Goal: Task Accomplishment & Management: Complete application form

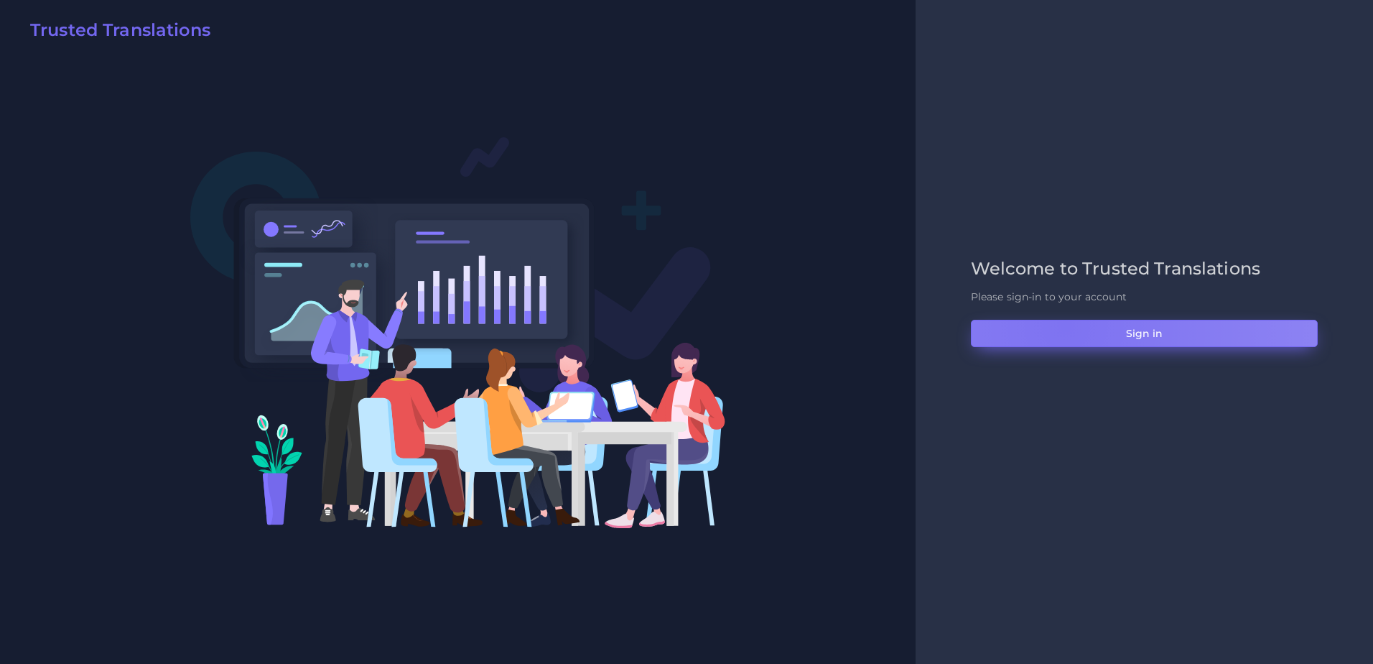
click at [1065, 326] on button "Sign in" at bounding box center [1144, 333] width 347 height 27
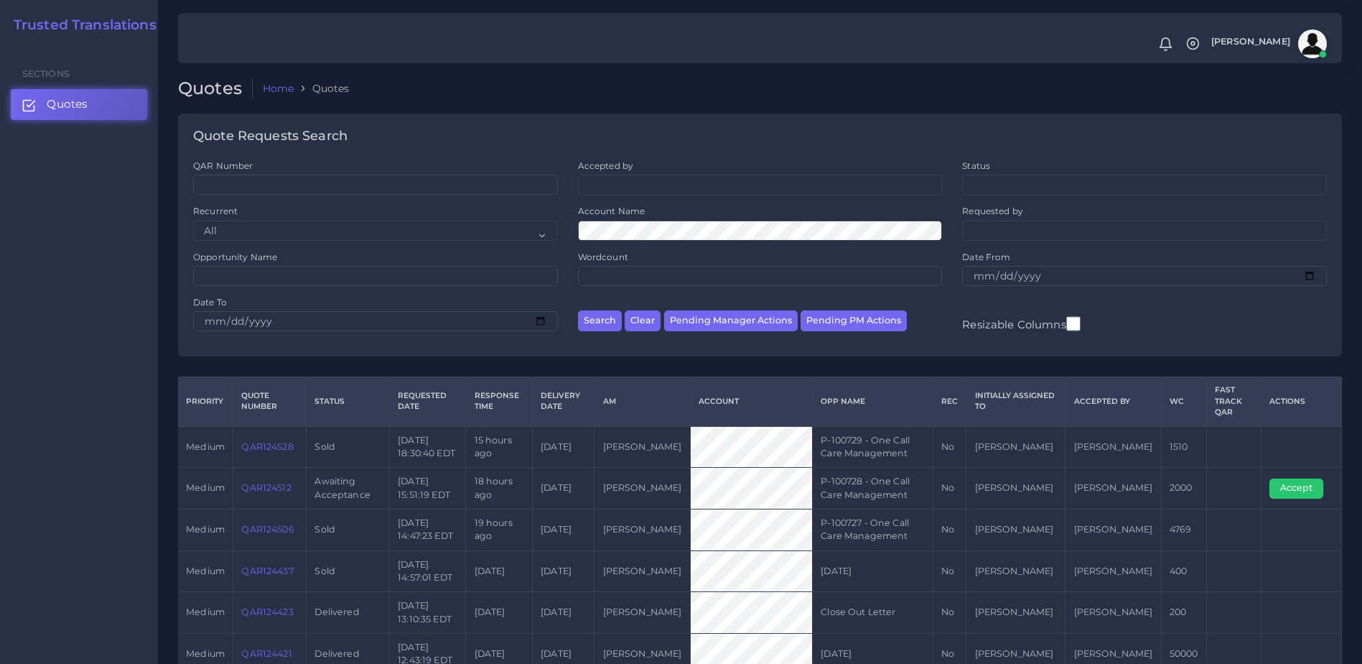
click at [276, 485] on link "QAR124512" at bounding box center [266, 487] width 50 height 11
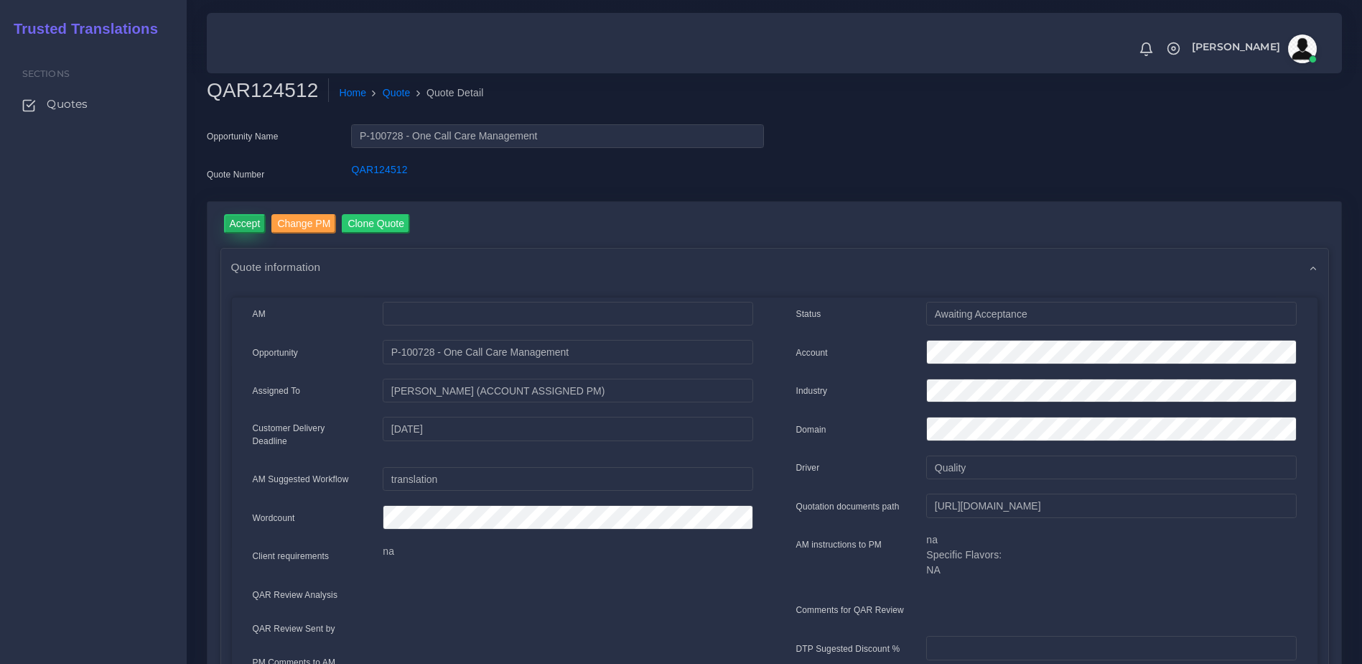
click at [245, 227] on input "Accept" at bounding box center [245, 223] width 42 height 19
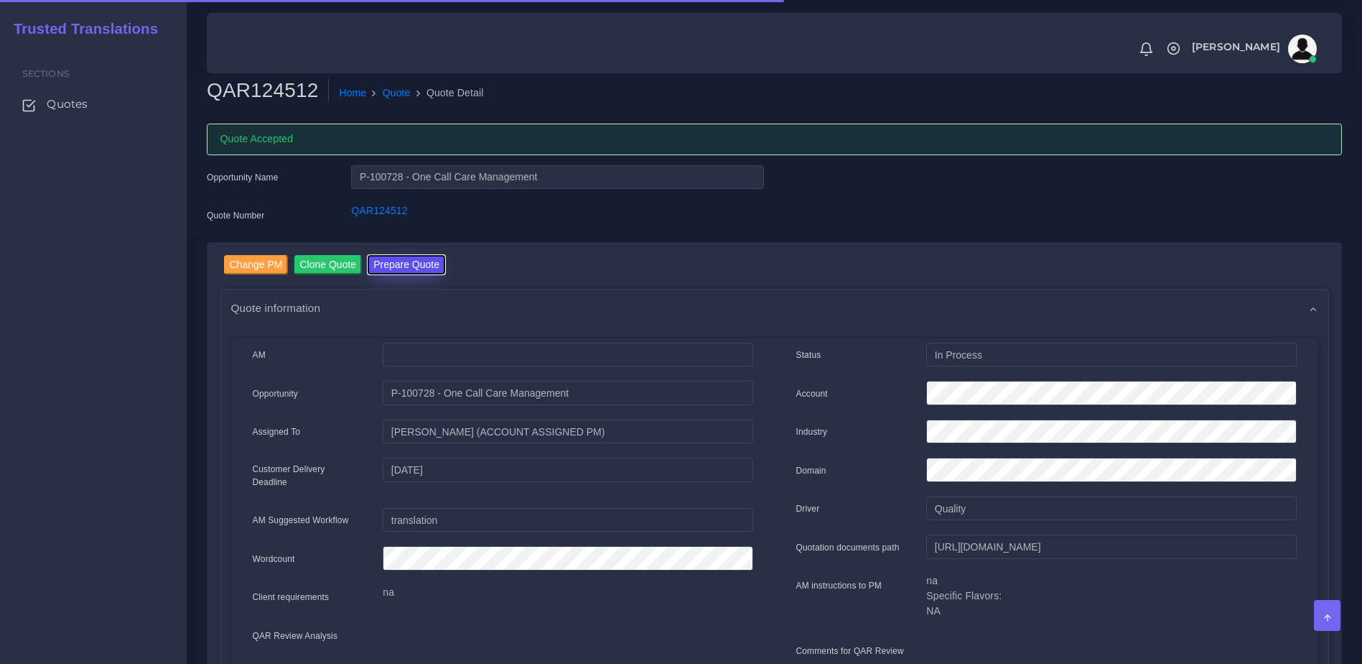
click at [434, 266] on button "Prepare Quote" at bounding box center [407, 264] width 78 height 19
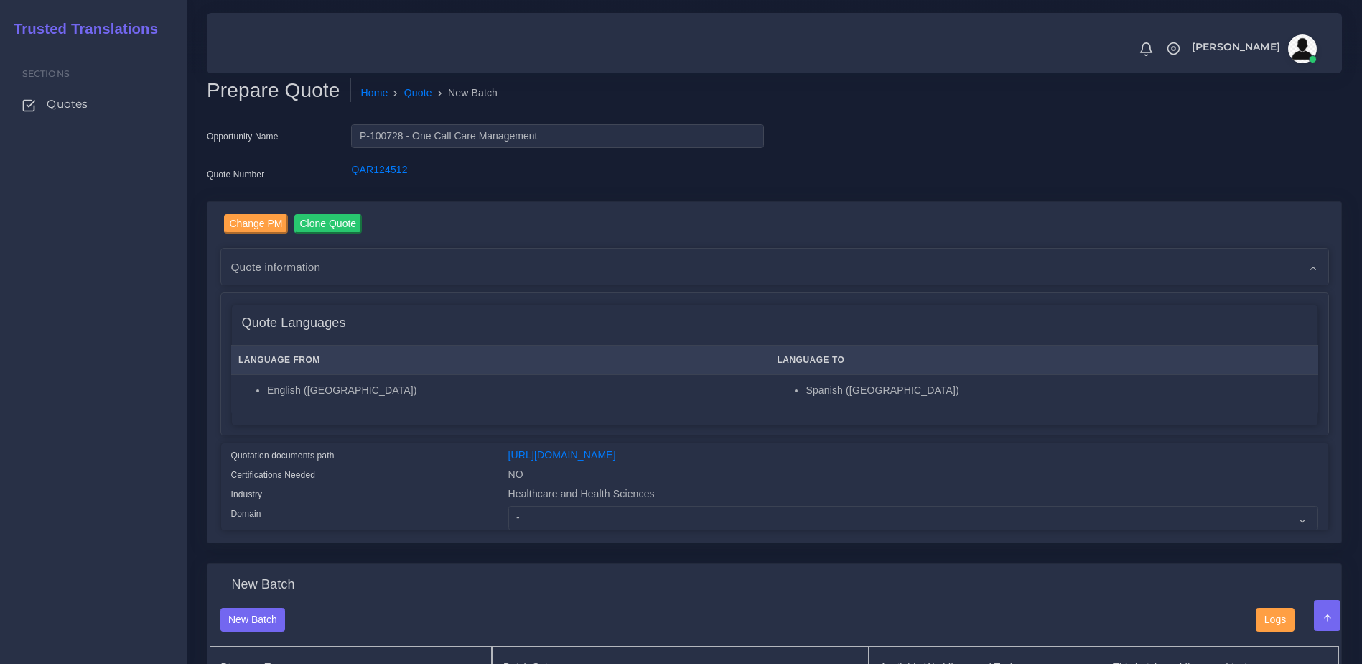
click at [563, 506] on div "Healthcare and Health Sciences" at bounding box center [914, 495] width 832 height 19
click at [558, 528] on select "- Advertising and Media Agriculture, Forestry and Fishing Architecture, Buildin…" at bounding box center [913, 518] width 810 height 24
select select "Healthcare and Health Sciences"
click at [508, 516] on select "- Advertising and Media Agriculture, Forestry and Fishing Architecture, Buildin…" at bounding box center [913, 518] width 810 height 24
click at [480, 449] on div "Quotation documents path" at bounding box center [358, 456] width 277 height 19
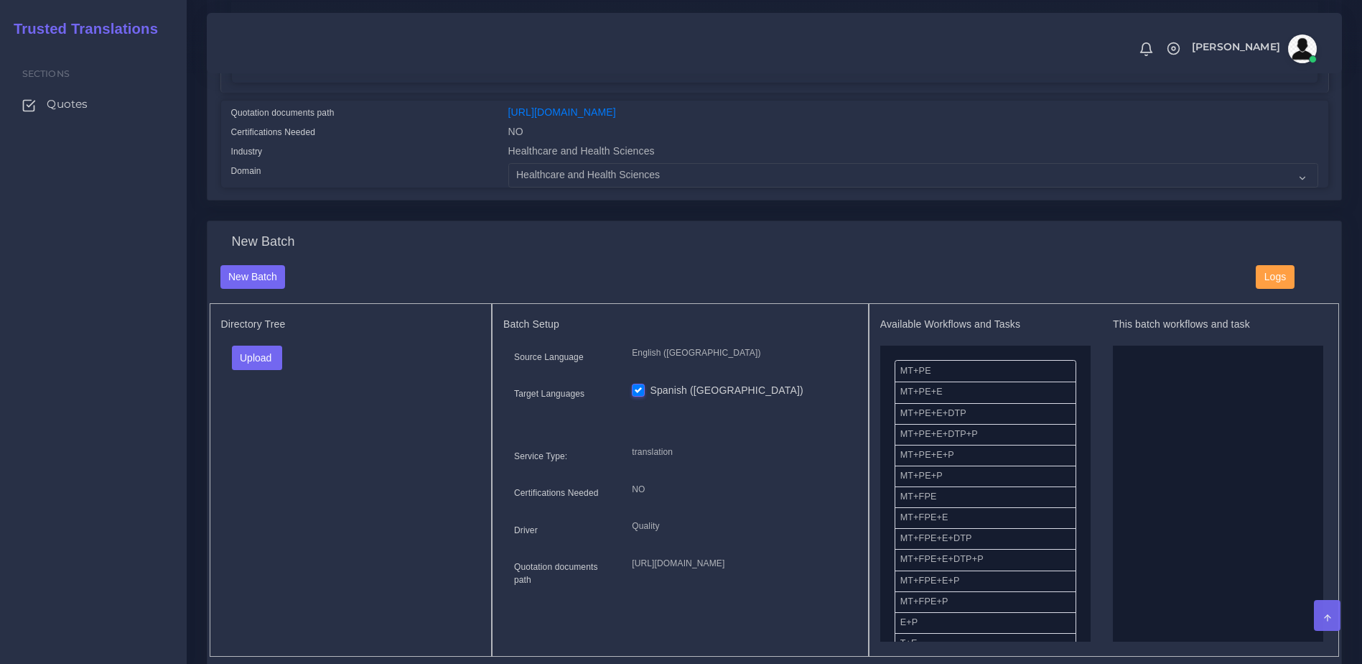
scroll to position [373, 0]
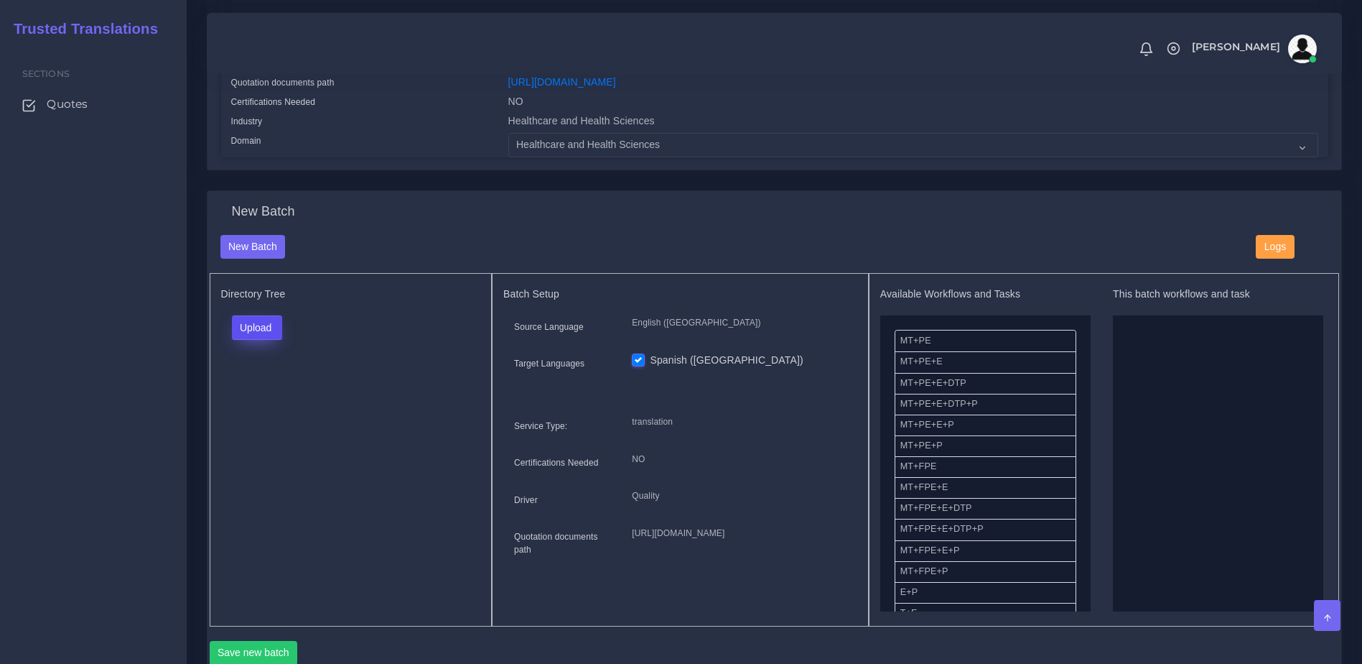
click at [246, 340] on button "Upload" at bounding box center [257, 327] width 51 height 24
click at [253, 391] on label "Files" at bounding box center [282, 382] width 99 height 18
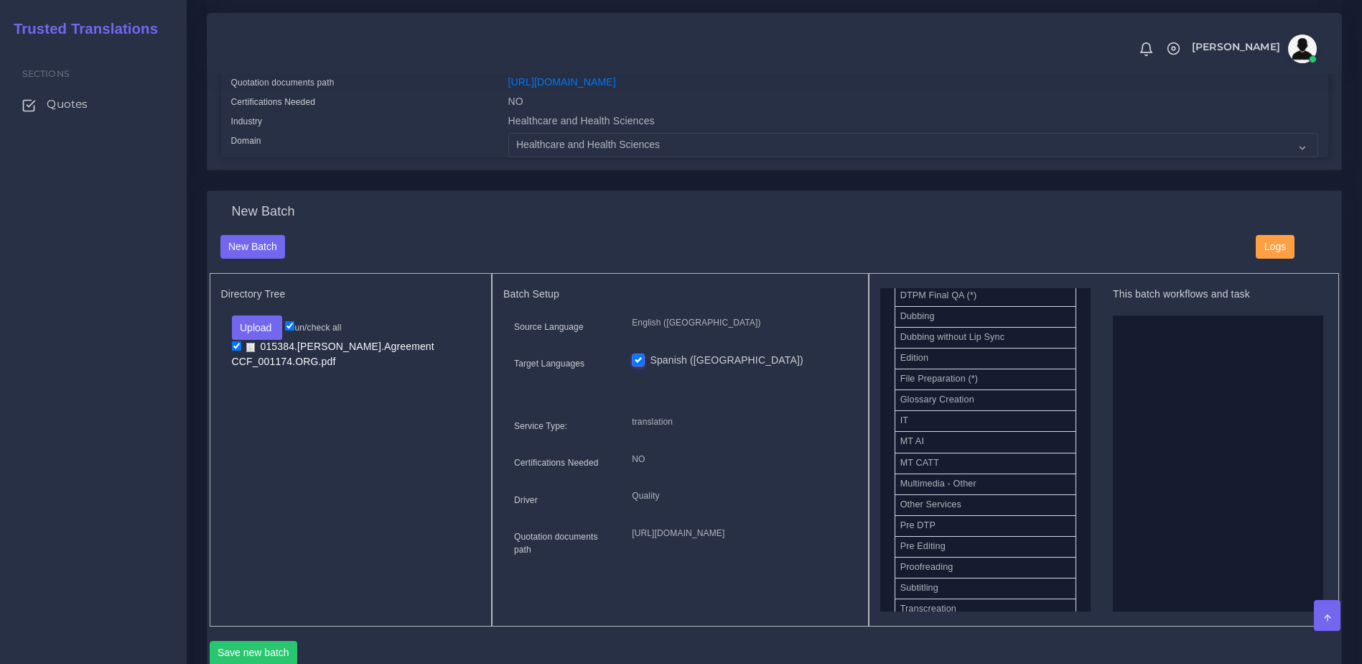
scroll to position [712, 0]
drag, startPoint x: 939, startPoint y: 414, endPoint x: 1110, endPoint y: 451, distance: 174.8
drag, startPoint x: 934, startPoint y: 485, endPoint x: 1150, endPoint y: 436, distance: 222.5
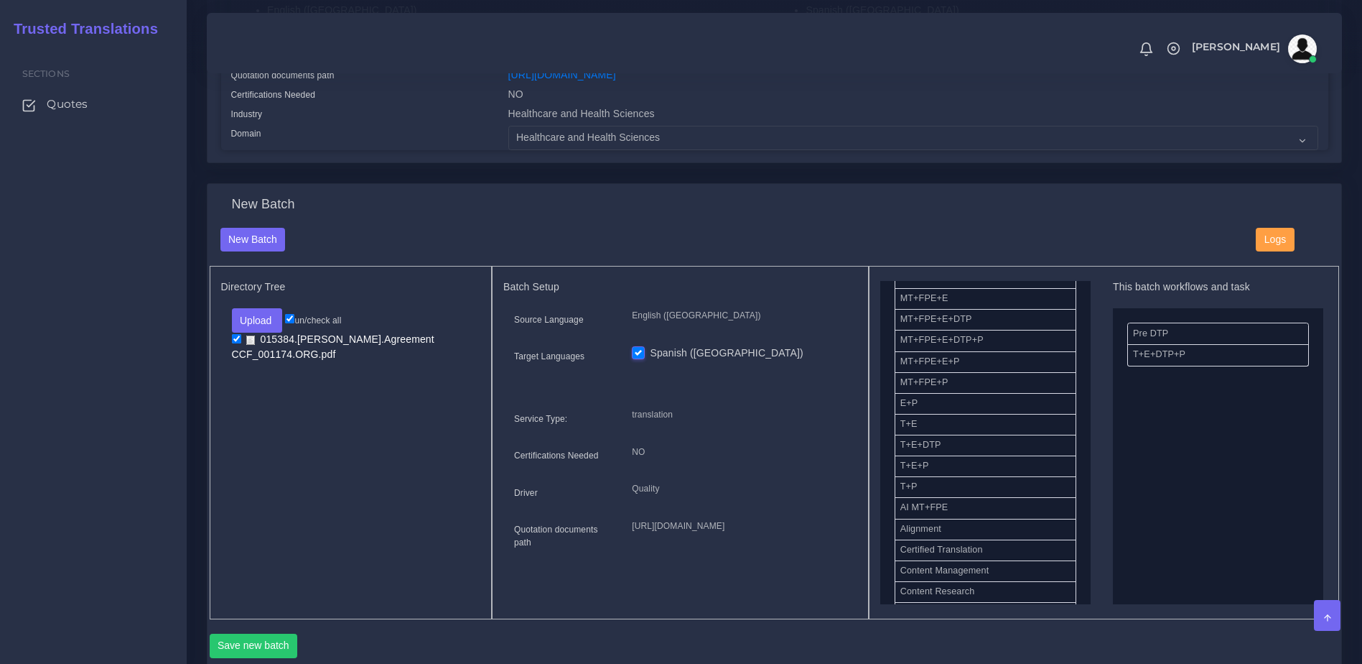
scroll to position [759, 0]
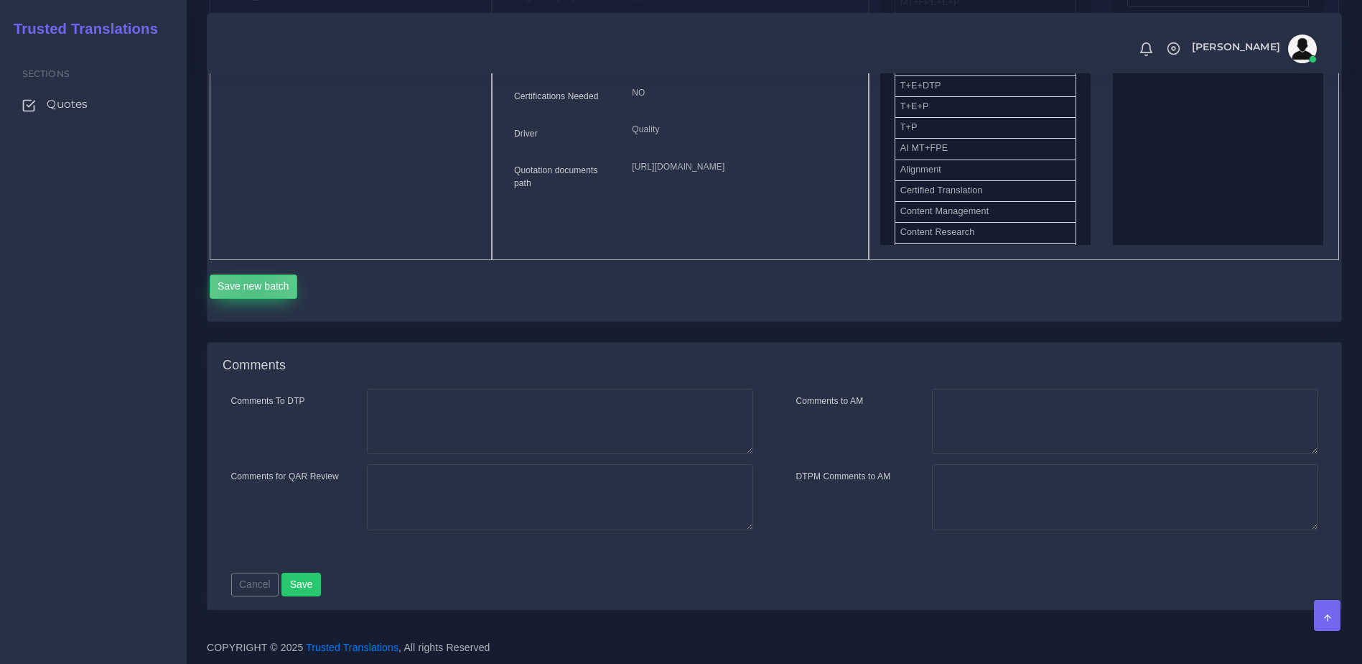
click at [252, 290] on button "Save new batch" at bounding box center [254, 286] width 88 height 24
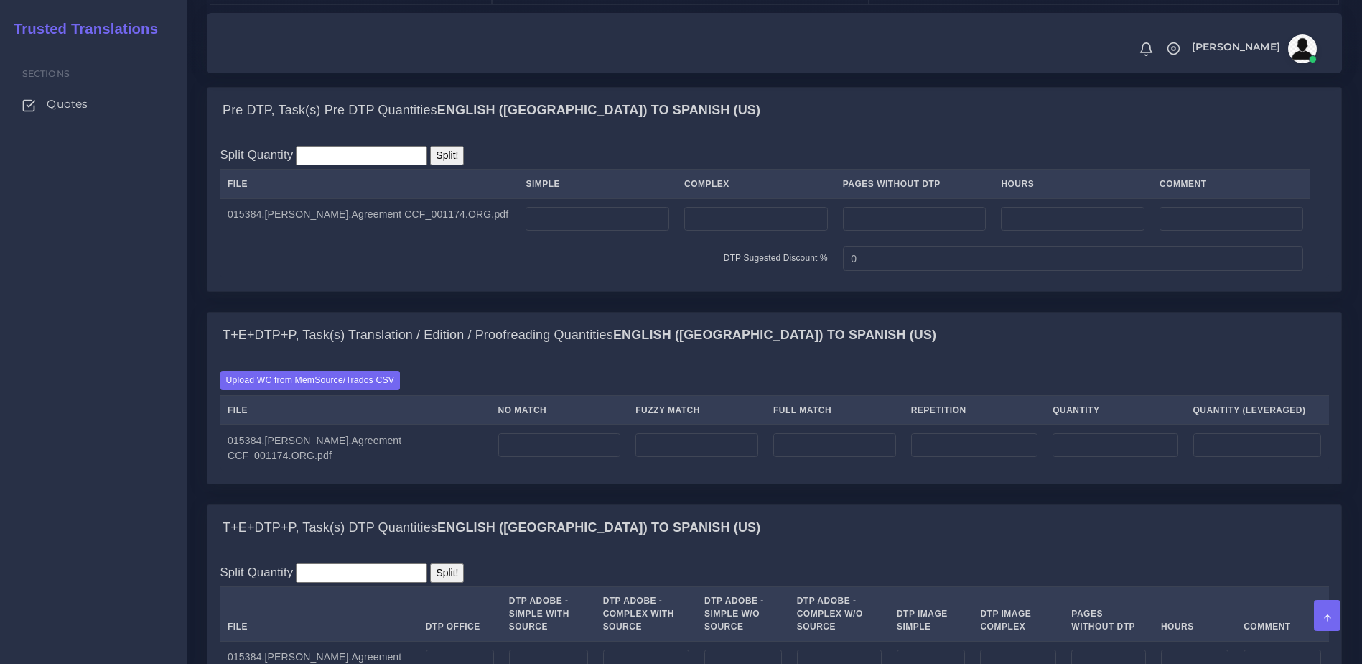
scroll to position [1033, 0]
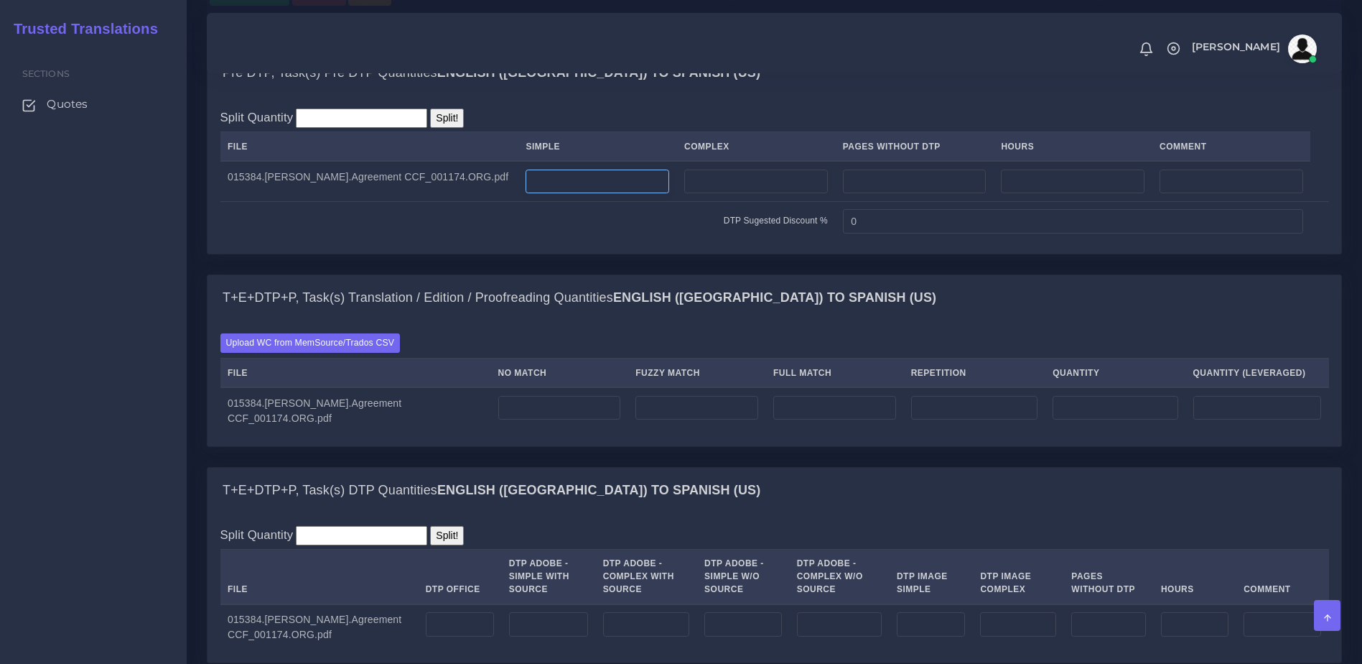
click at [595, 194] on input "number" at bounding box center [598, 181] width 144 height 24
click at [735, 194] on input "number" at bounding box center [756, 181] width 144 height 24
drag, startPoint x: 613, startPoint y: 253, endPoint x: 599, endPoint y: 248, distance: 14.5
click at [608, 201] on td at bounding box center [597, 181] width 159 height 40
click at [592, 194] on input "number" at bounding box center [598, 181] width 144 height 24
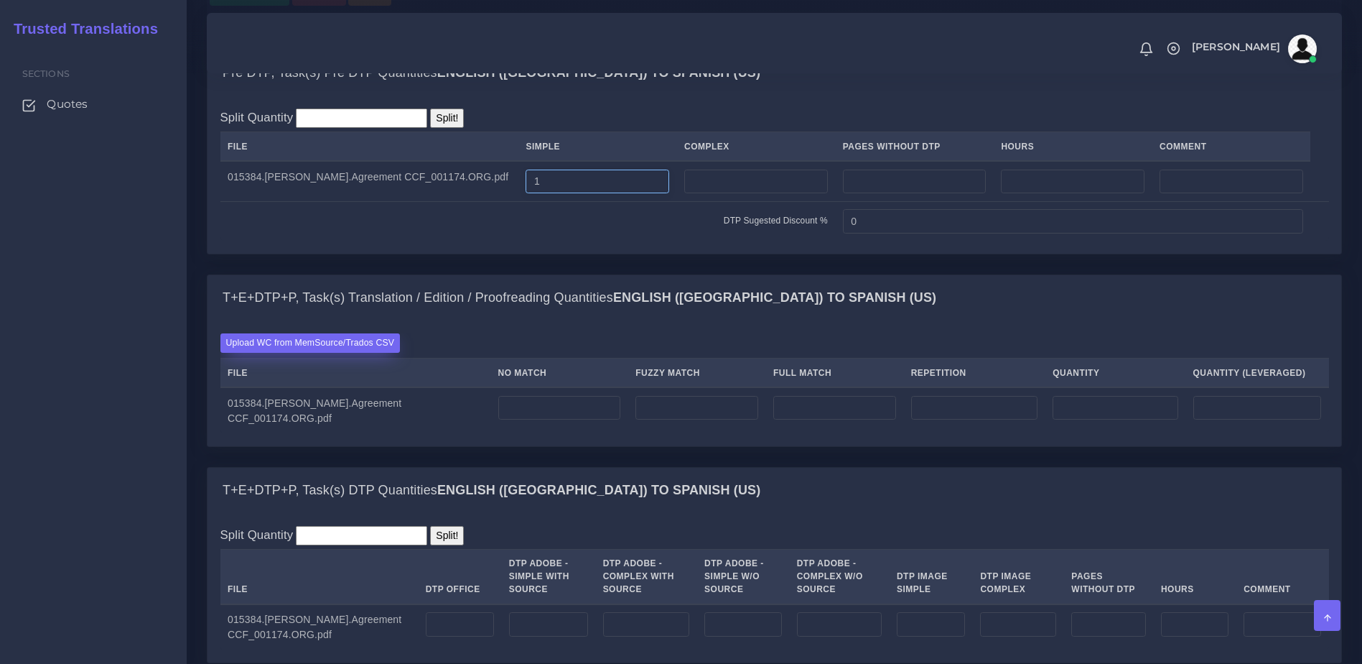
type input "1"
click at [350, 353] on label "Upload WC from MemSource/Trados CSV" at bounding box center [310, 342] width 180 height 19
click at [0, 0] on input "Upload WC from MemSource/Trados CSV" at bounding box center [0, 0] width 0 height 0
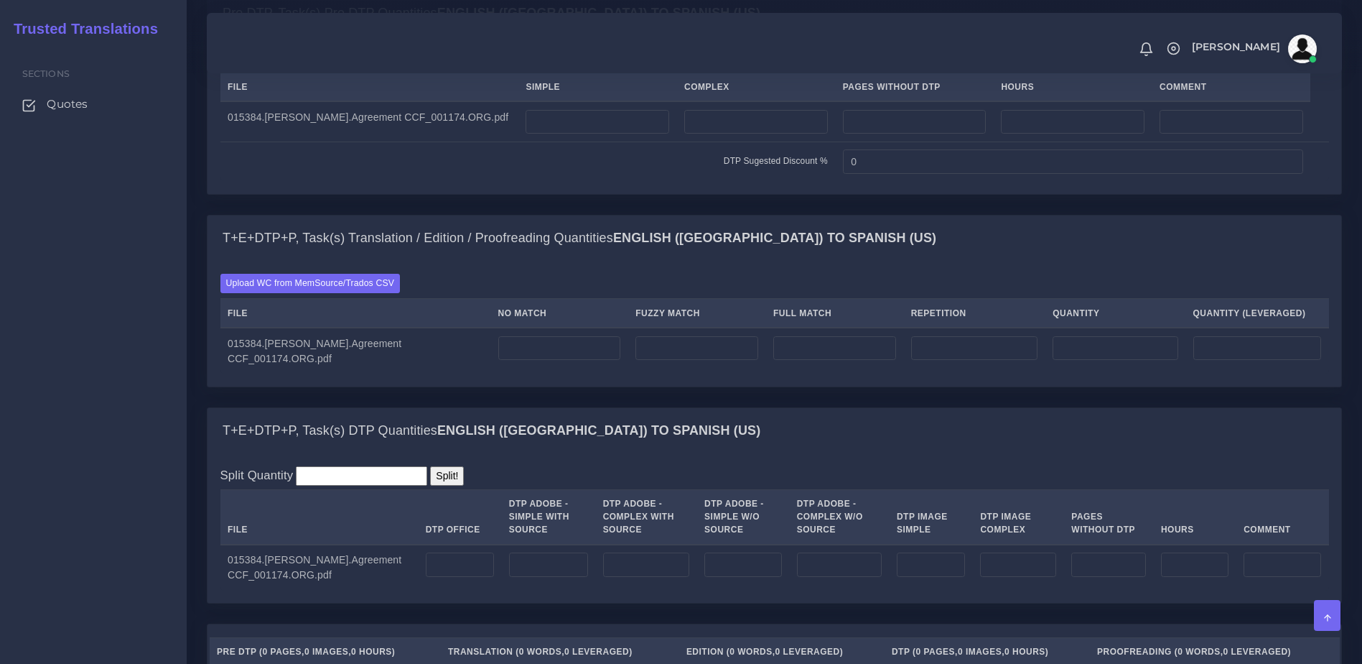
scroll to position [1136, 0]
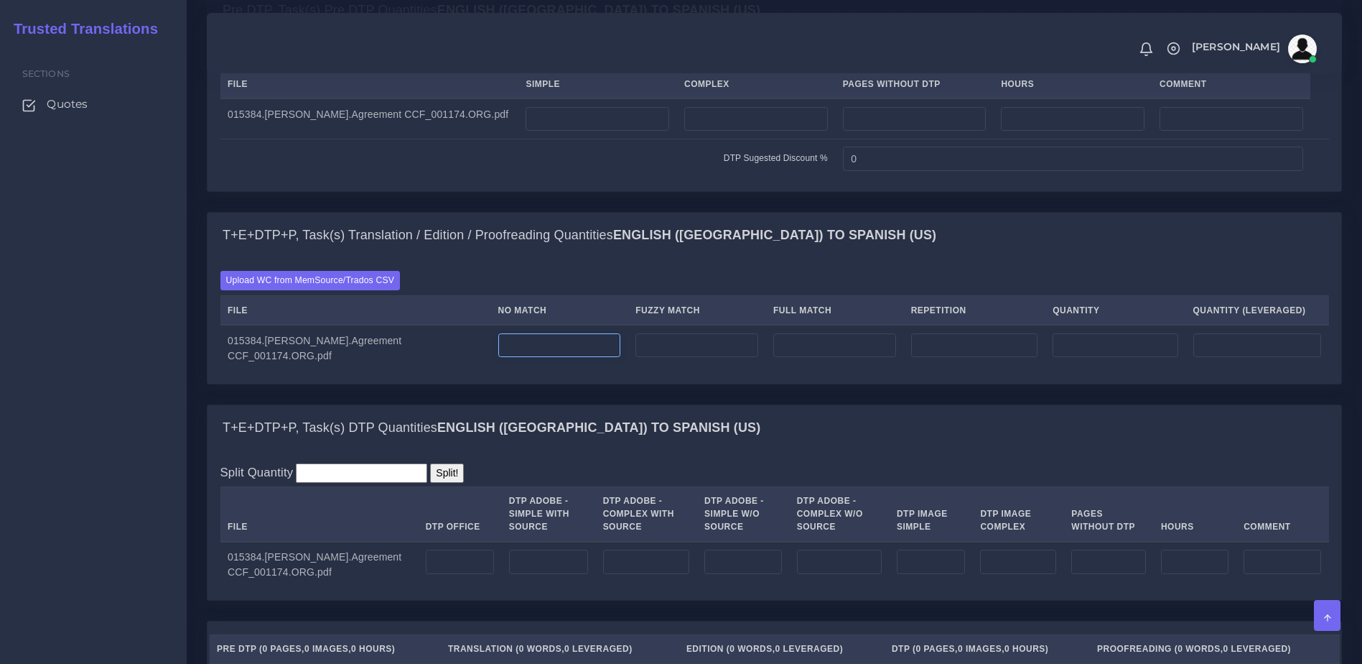
click at [521, 358] on input "number" at bounding box center [559, 345] width 123 height 24
type input "145"
drag, startPoint x: 645, startPoint y: 158, endPoint x: 641, endPoint y: 167, distance: 10.3
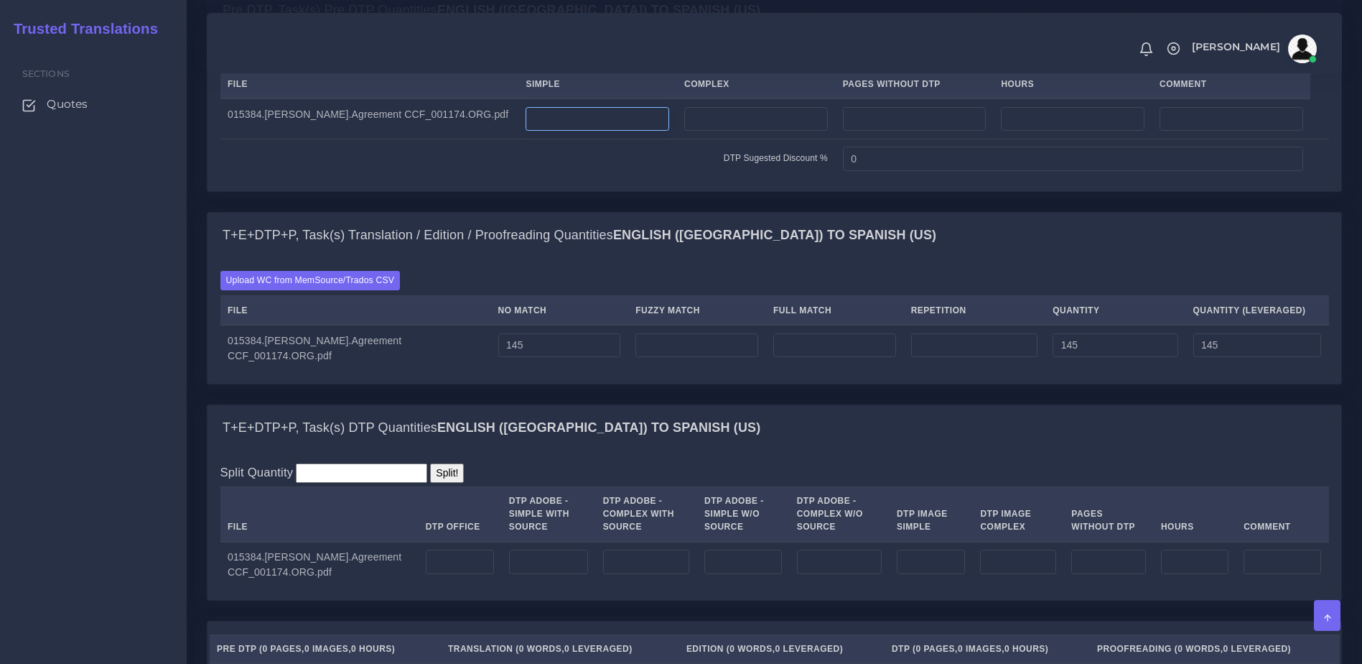
click at [645, 139] on td at bounding box center [597, 118] width 159 height 40
type input "1"
click at [437, 574] on input "number" at bounding box center [460, 561] width 68 height 24
type input "1"
click at [704, 358] on input "number" at bounding box center [697, 345] width 123 height 24
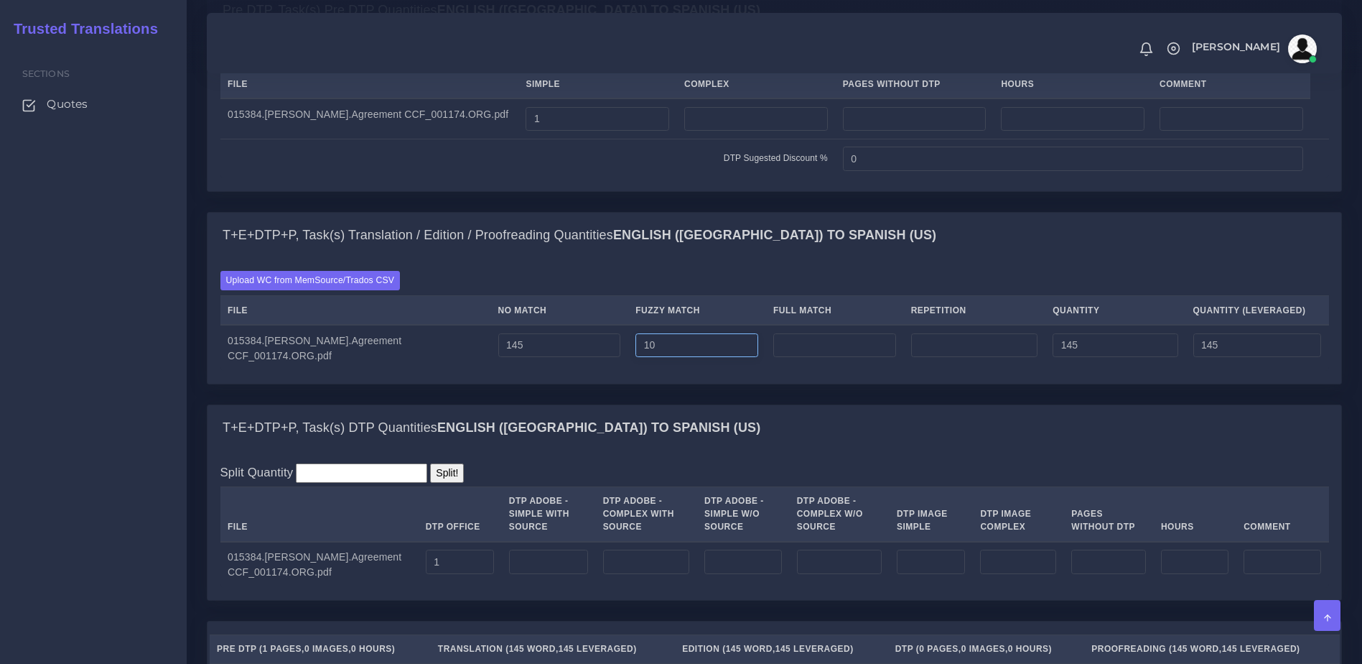
type input "10"
type input "155"
type input "150"
click at [820, 358] on input "number" at bounding box center [834, 345] width 123 height 24
type input "6"
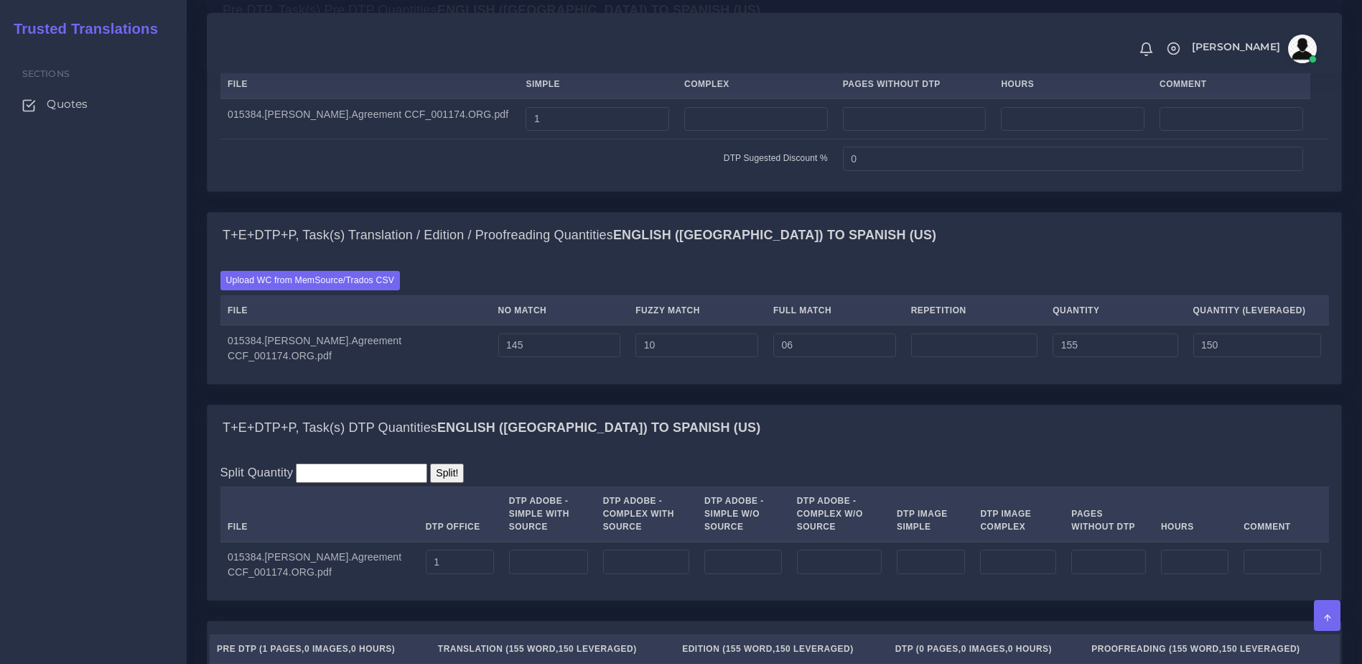
type input "161"
type input "151"
click at [802, 451] on div "T+E+DTP+P, Task(s) DTP Quantities English (US) TO Spanish (US)" at bounding box center [775, 428] width 1134 height 46
click at [1008, 383] on div "Upload WC from MemSource/Trados CSV File No Match Fuzzy Match Full Match Repeti…" at bounding box center [775, 320] width 1134 height 125
click at [991, 358] on input "number" at bounding box center [974, 345] width 126 height 24
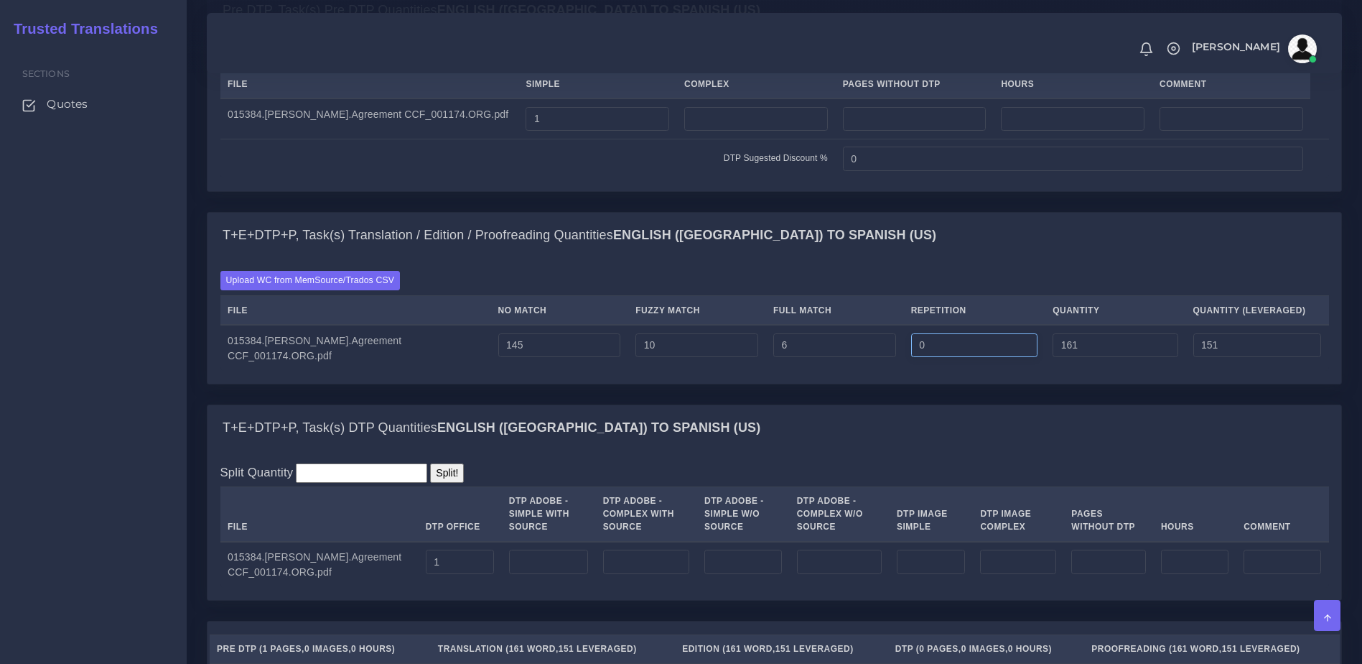
type input "0"
click at [1008, 404] on div "T+E+DTP+P, Task(s) Translation / Edition / Proofreading Quantities English (US)…" at bounding box center [774, 308] width 1157 height 192
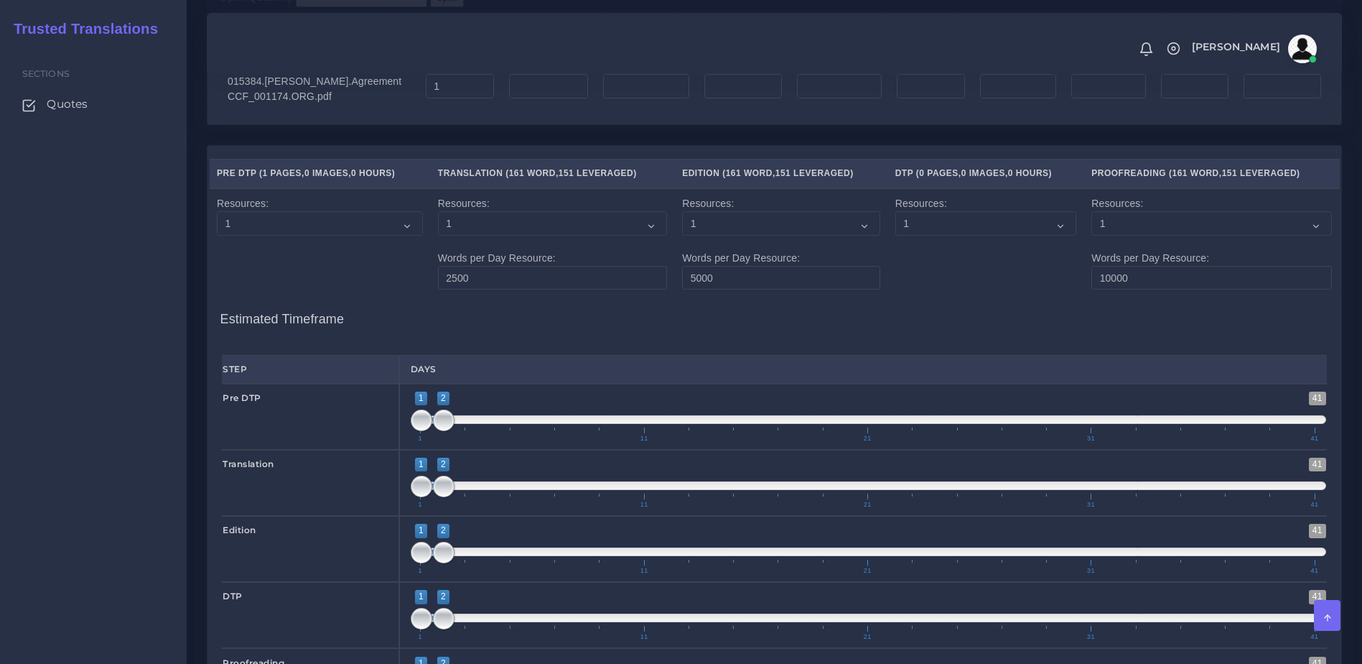
scroll to position [2099, 0]
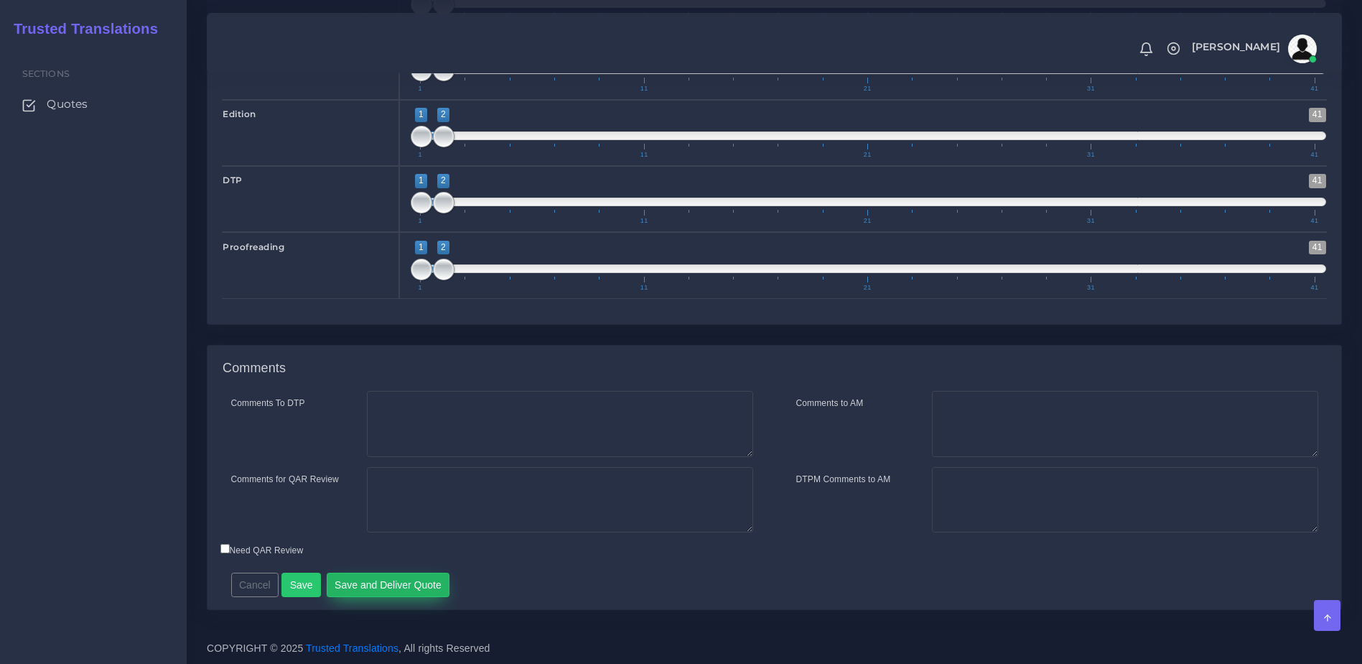
click at [376, 592] on button "Save and Deliver Quote" at bounding box center [389, 584] width 124 height 24
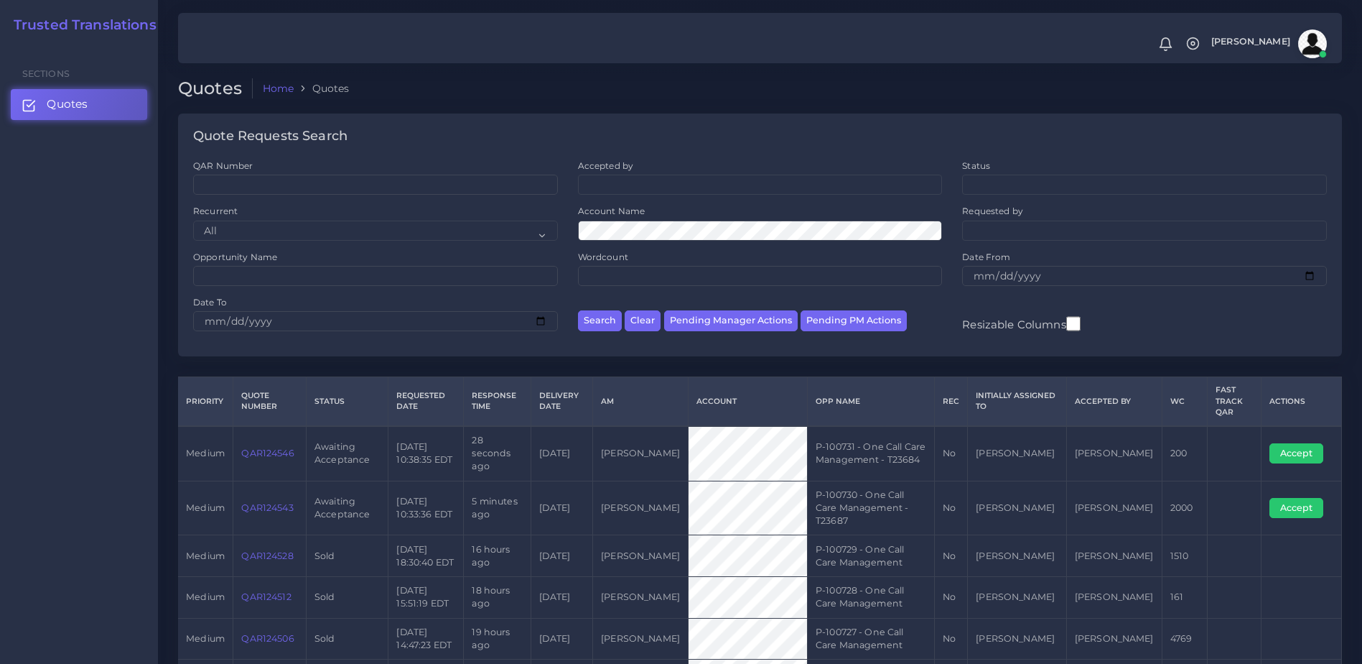
click at [247, 447] on link "QAR124546" at bounding box center [267, 452] width 52 height 11
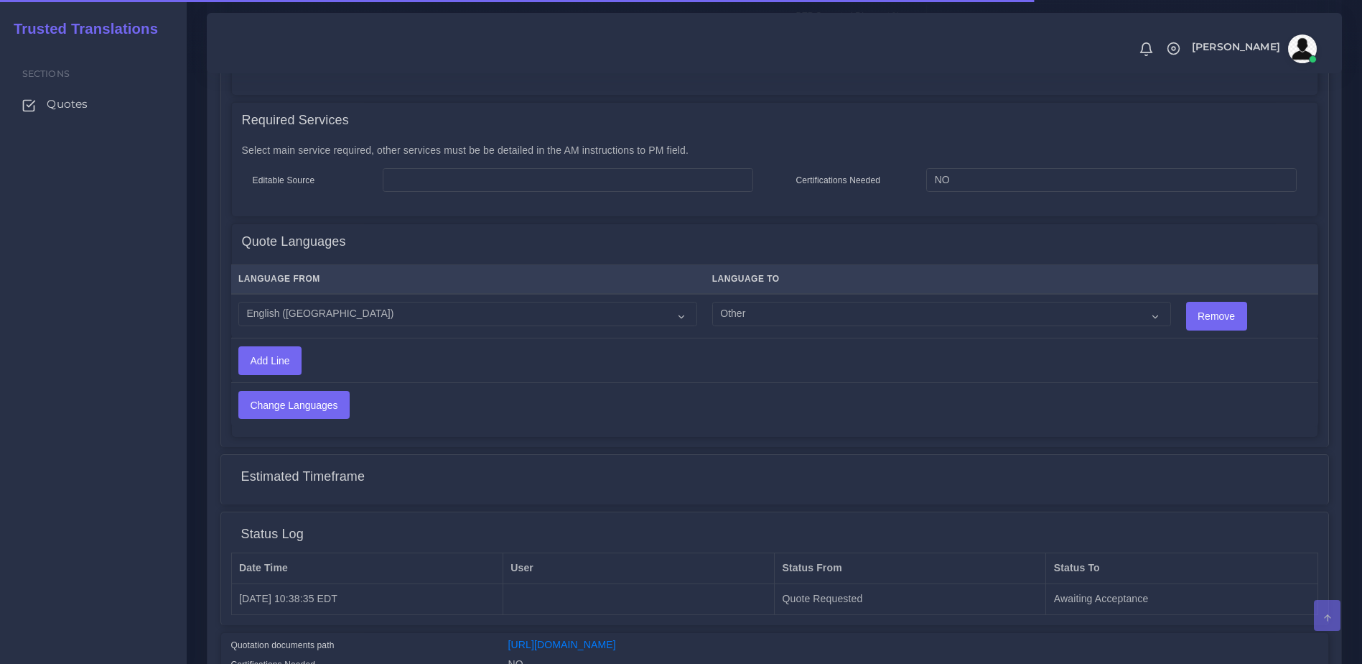
scroll to position [634, 0]
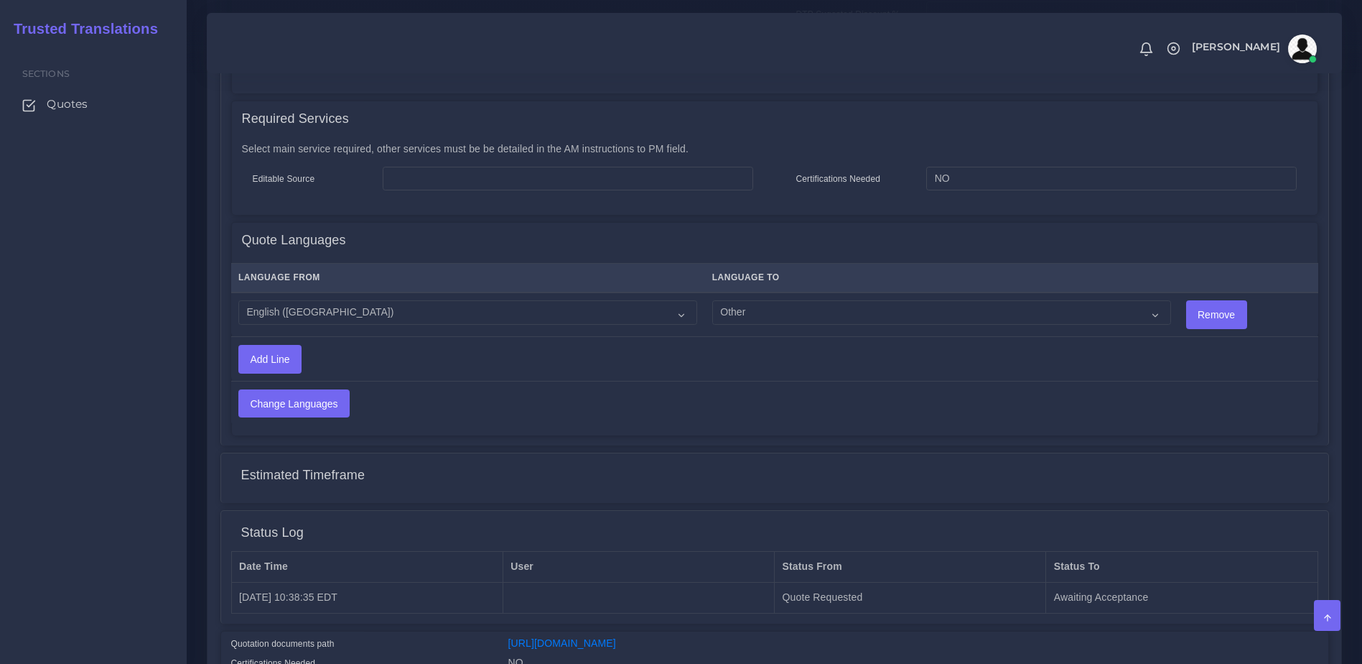
click at [704, 317] on td "Acoli Afar Afrikaans Akan Akateko [DEMOGRAPHIC_DATA] American Sign Language (AS…" at bounding box center [941, 314] width 474 height 45
click at [712, 309] on select "Acoli Afar Afrikaans Akan Akateko [DEMOGRAPHIC_DATA] American Sign Language (AS…" at bounding box center [941, 312] width 459 height 24
select select "40045"
click at [712, 300] on select "Acoli Afar Afrikaans Akan Akateko [DEMOGRAPHIC_DATA] American Sign Language (AS…" at bounding box center [941, 312] width 459 height 24
click at [633, 404] on td "Change Languages" at bounding box center [654, 403] width 847 height 44
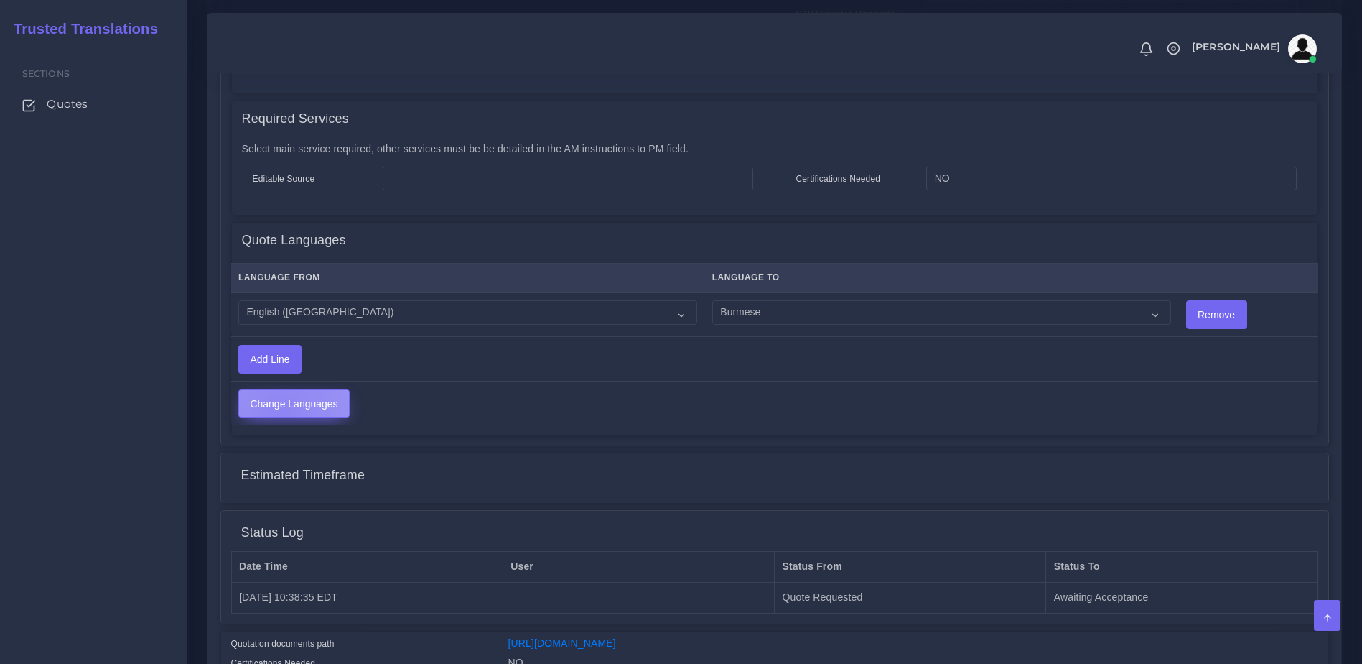
click at [282, 401] on input "Change Languages" at bounding box center [294, 403] width 110 height 27
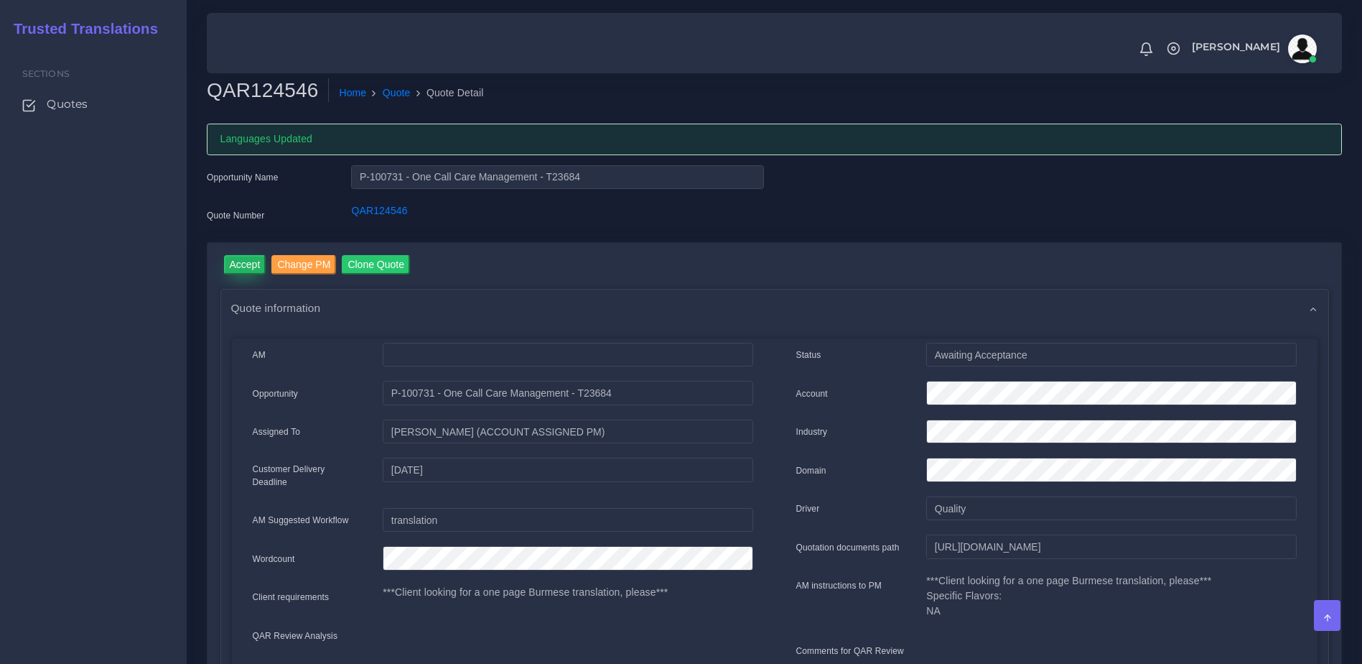
click at [238, 264] on input "Accept" at bounding box center [245, 264] width 42 height 19
click at [401, 256] on button "Prepare Quote" at bounding box center [407, 264] width 78 height 19
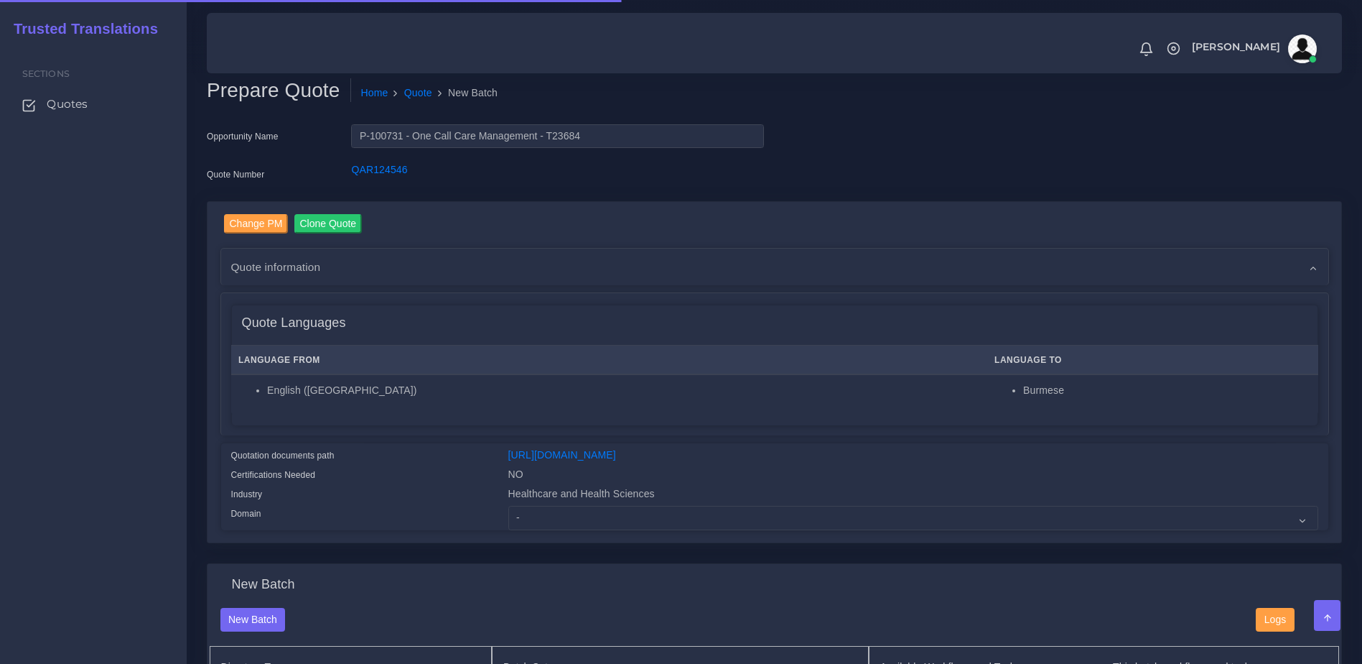
click at [592, 506] on div "Healthcare and Health Sciences" at bounding box center [914, 495] width 832 height 19
click at [577, 527] on select "- Advertising and Media Agriculture, Forestry and Fishing Architecture, Buildin…" at bounding box center [913, 518] width 810 height 24
select select "Healthcare and Health Sciences"
click at [508, 516] on select "- Advertising and Media Agriculture, Forestry and Fishing Architecture, Buildin…" at bounding box center [913, 518] width 810 height 24
drag, startPoint x: 463, startPoint y: 432, endPoint x: 804, endPoint y: 378, distance: 344.5
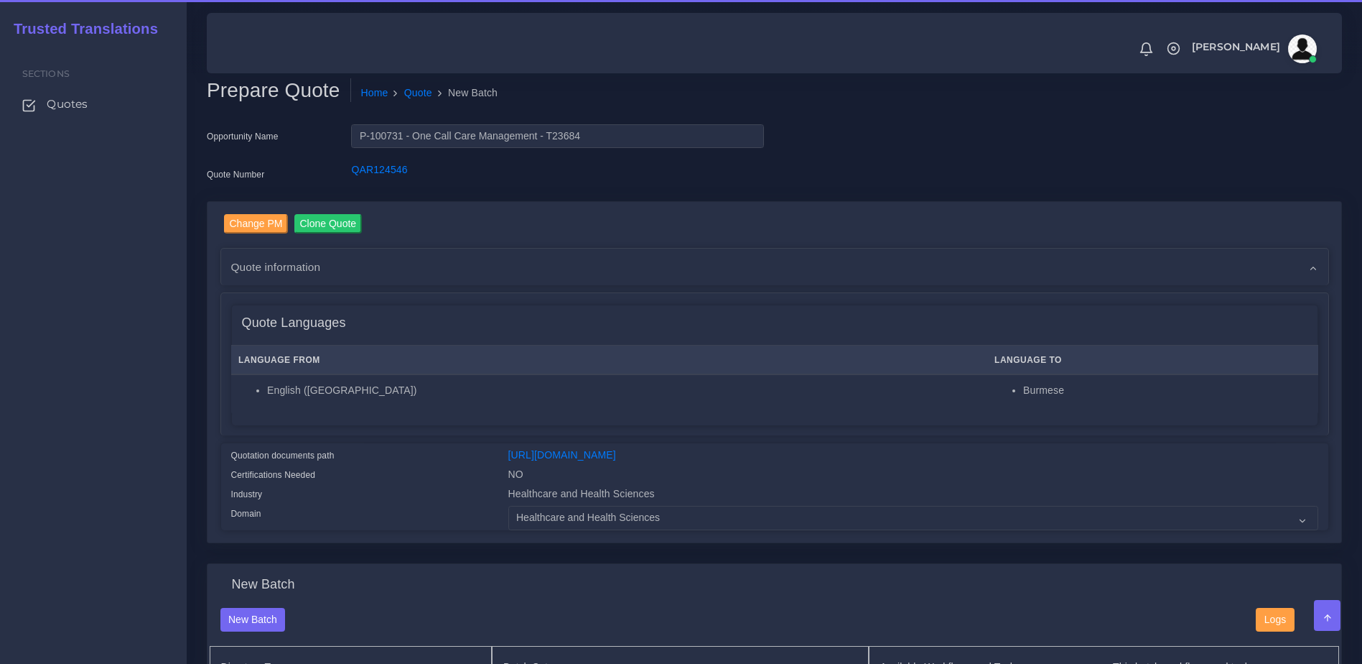
click at [462, 432] on div "Quote Languages Language From Language To English (US) Burmese" at bounding box center [774, 364] width 1107 height 142
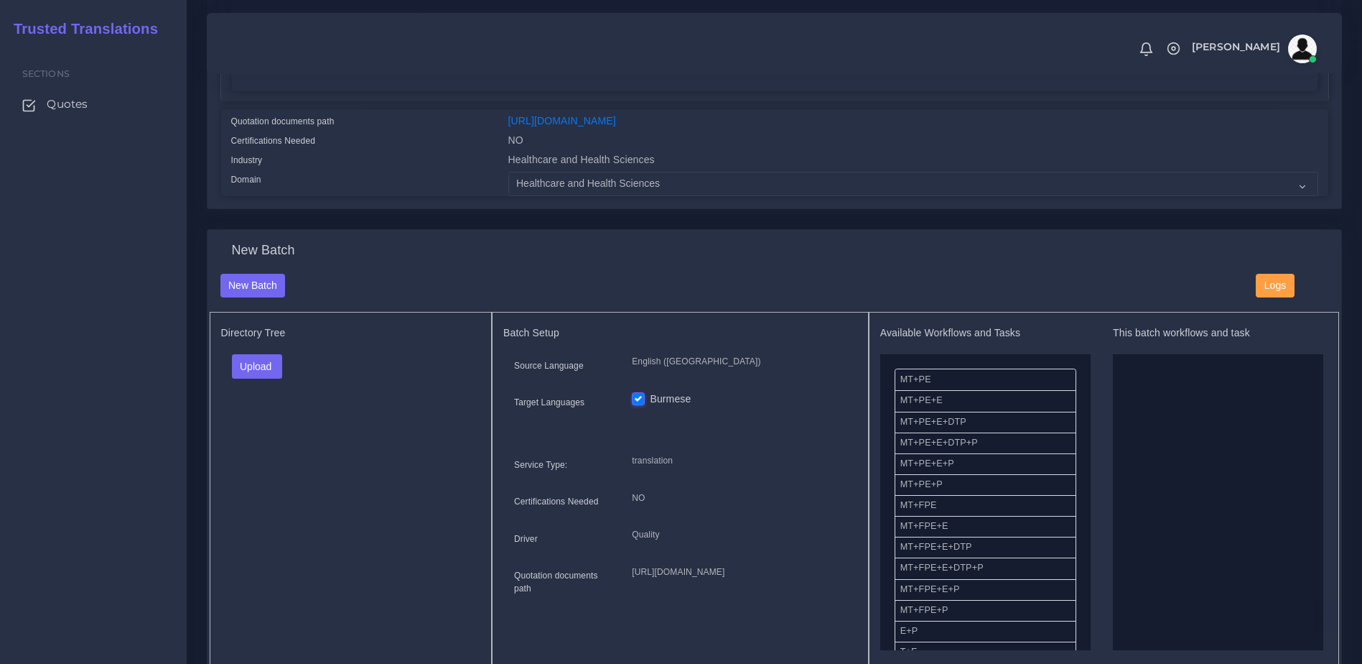
scroll to position [340, 0]
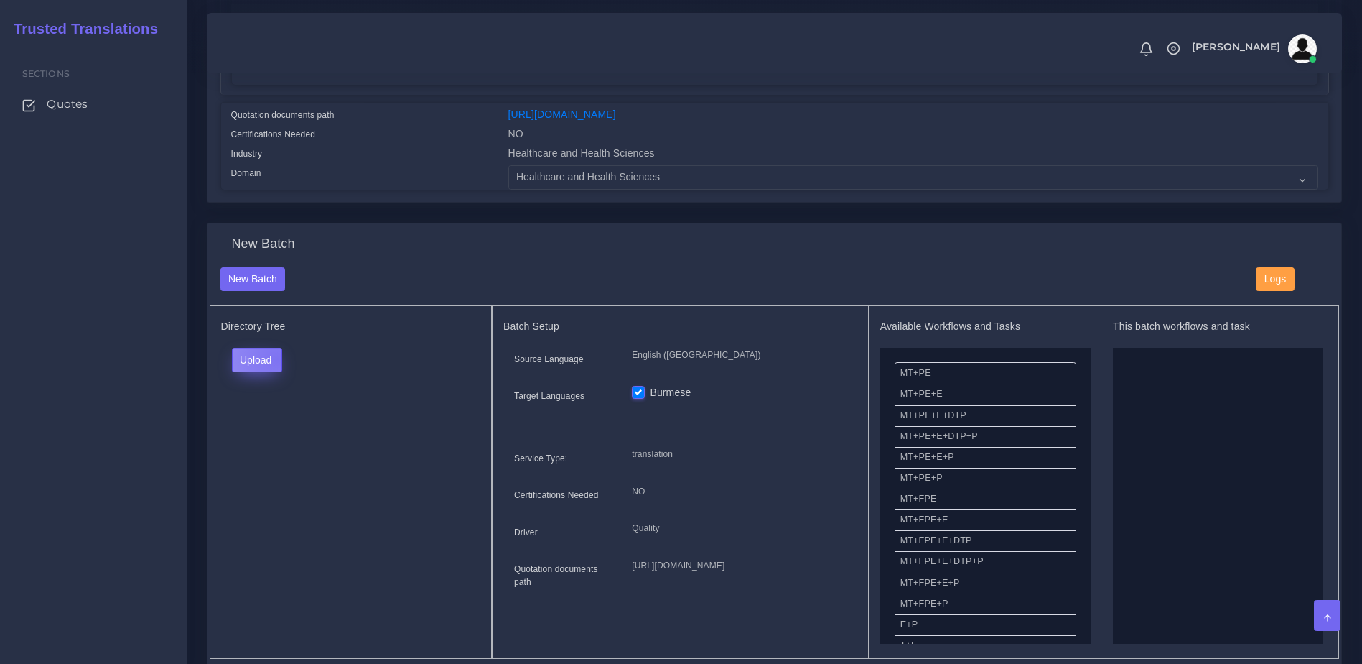
click at [277, 369] on button "Upload" at bounding box center [257, 360] width 51 height 24
click at [272, 424] on label "Files" at bounding box center [282, 415] width 99 height 18
drag, startPoint x: 1078, startPoint y: 407, endPoint x: 1089, endPoint y: 457, distance: 51.6
click at [1089, 457] on div "Available Workflows and Tasks MT+PE MT+PE+E MT+PE+E+DTP MT+PE+E+DTP+P MT+PE+E+P…" at bounding box center [985, 481] width 210 height 323
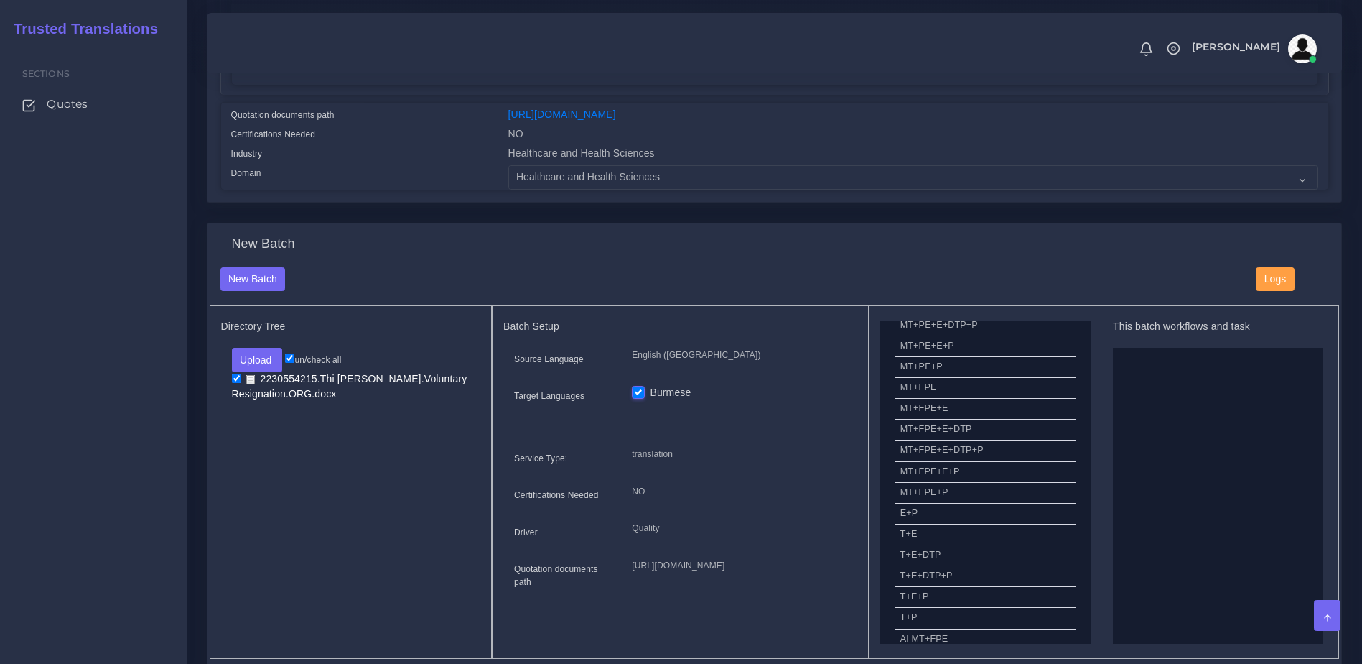
scroll to position [108, 0]
drag, startPoint x: 992, startPoint y: 597, endPoint x: 1311, endPoint y: 412, distance: 367.8
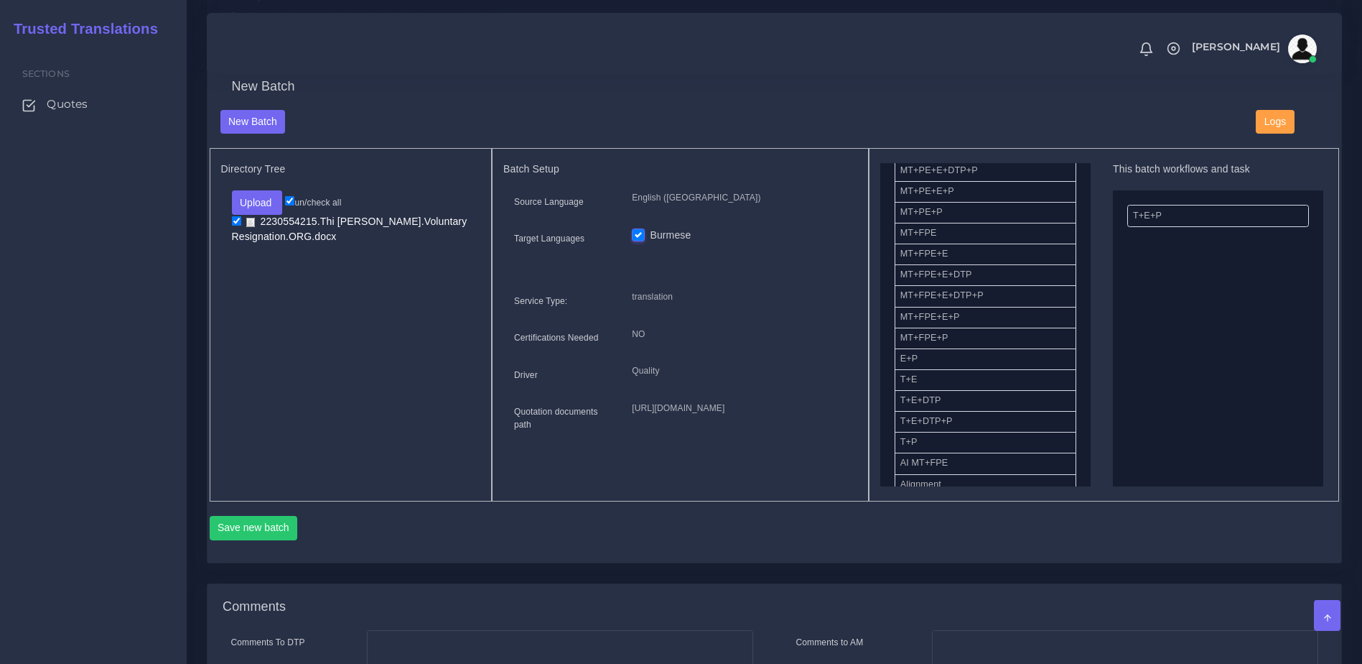
scroll to position [531, 0]
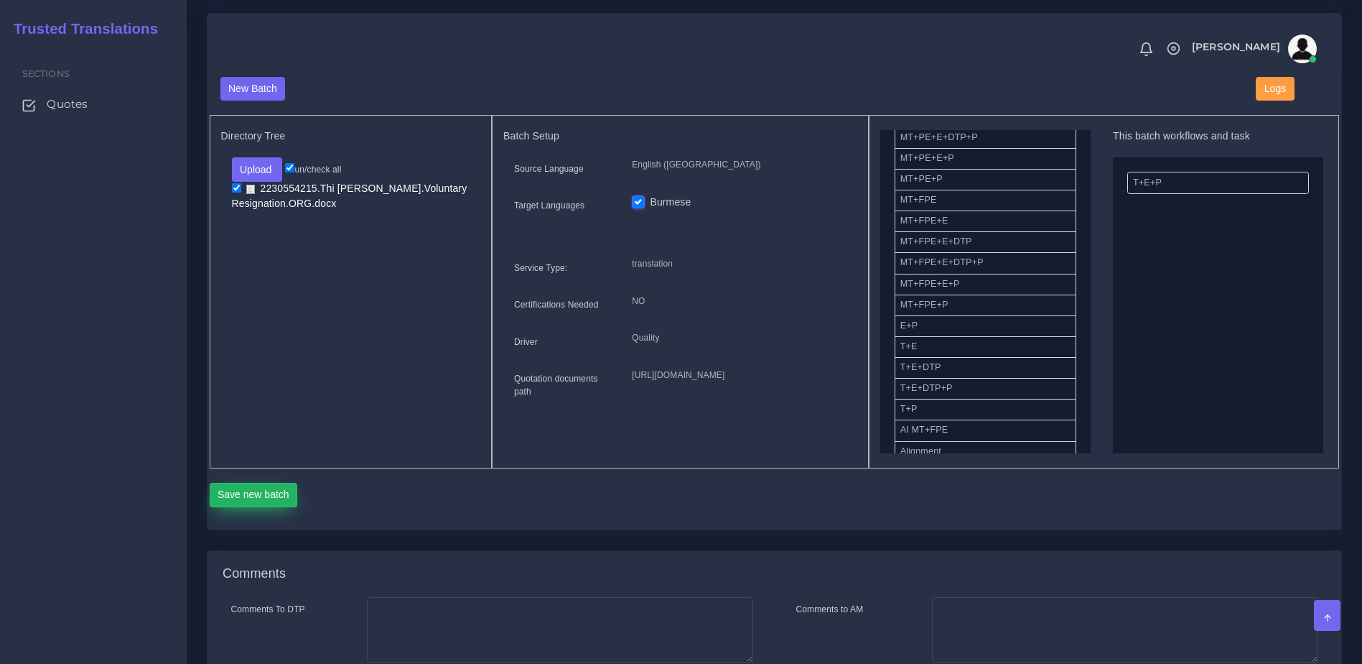
click at [261, 507] on button "Save new batch" at bounding box center [254, 495] width 88 height 24
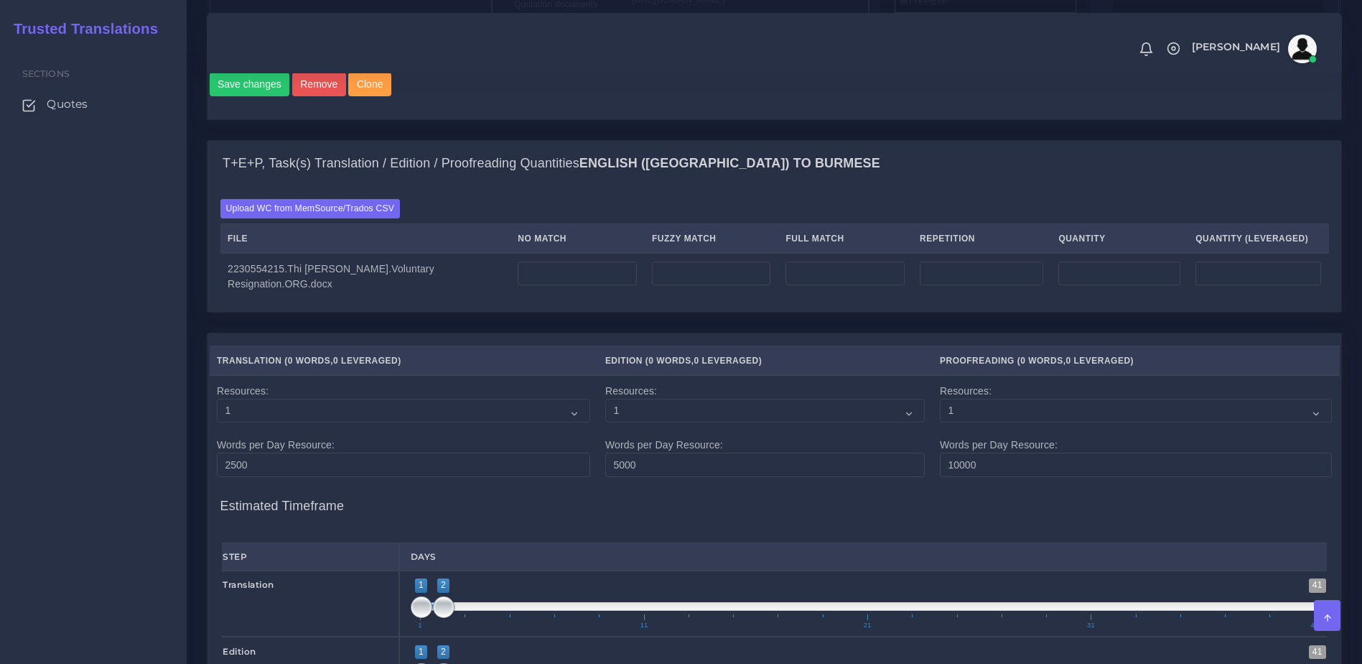
scroll to position [954, 0]
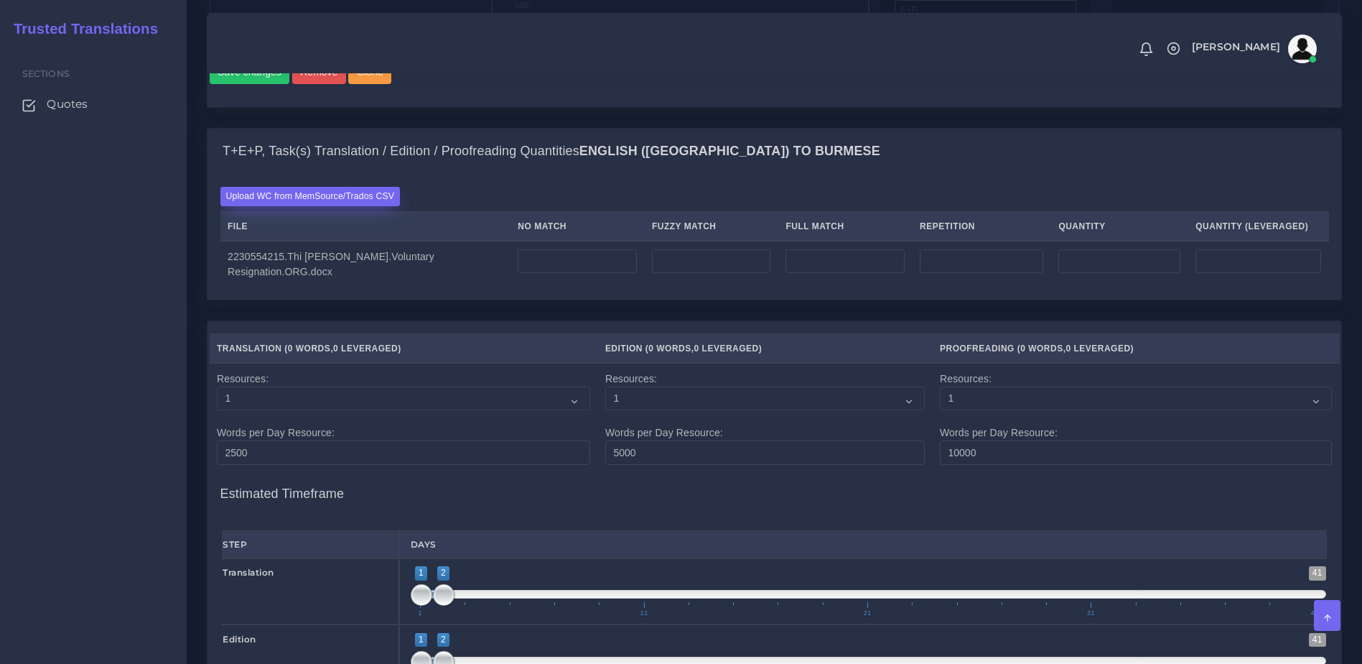
click at [361, 206] on label "Upload WC from MemSource/Trados CSV" at bounding box center [310, 196] width 180 height 19
click at [0, 0] on input "Upload WC from MemSource/Trados CSV" at bounding box center [0, 0] width 0 height 0
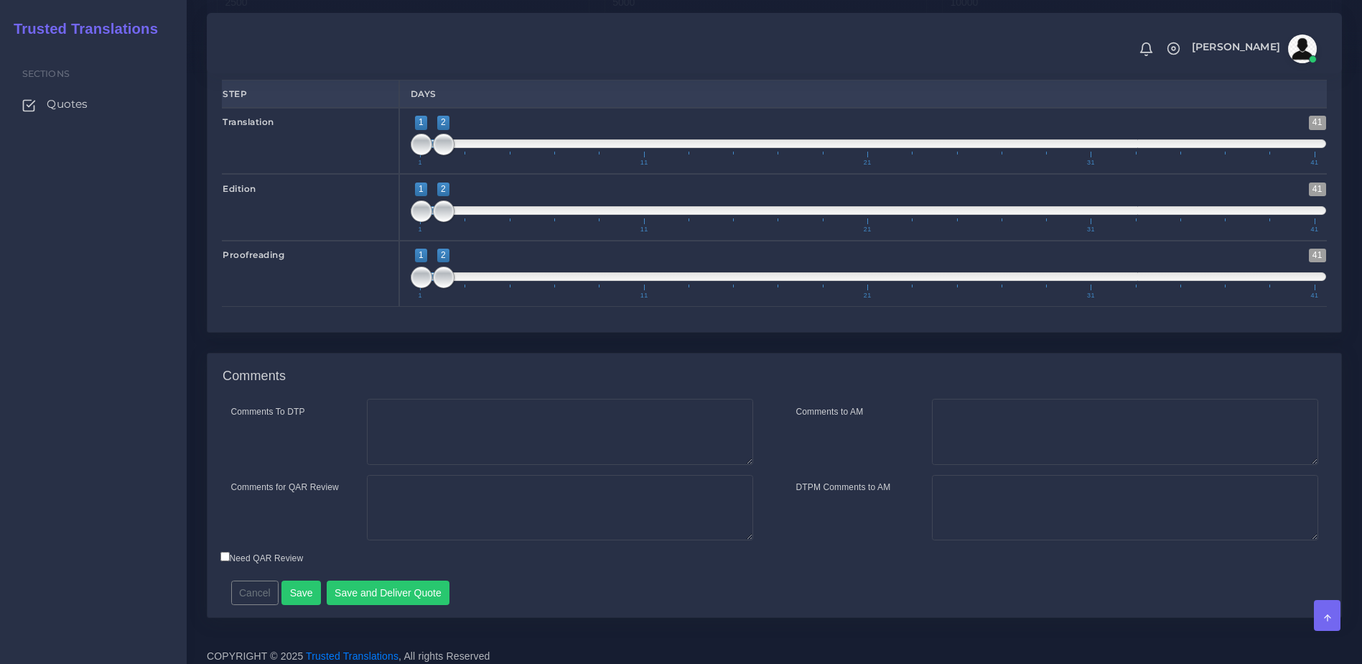
scroll to position [1510, 0]
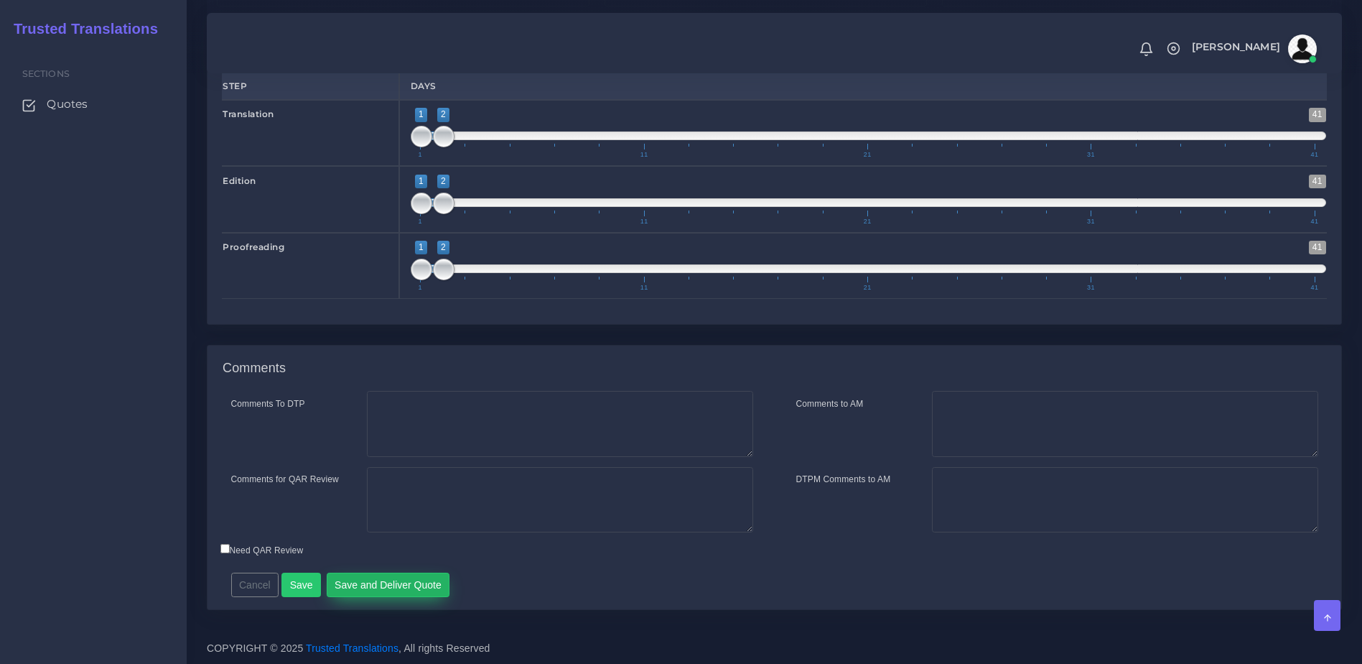
click at [354, 582] on button "Save and Deliver Quote" at bounding box center [389, 584] width 124 height 24
